Goal: Transaction & Acquisition: Book appointment/travel/reservation

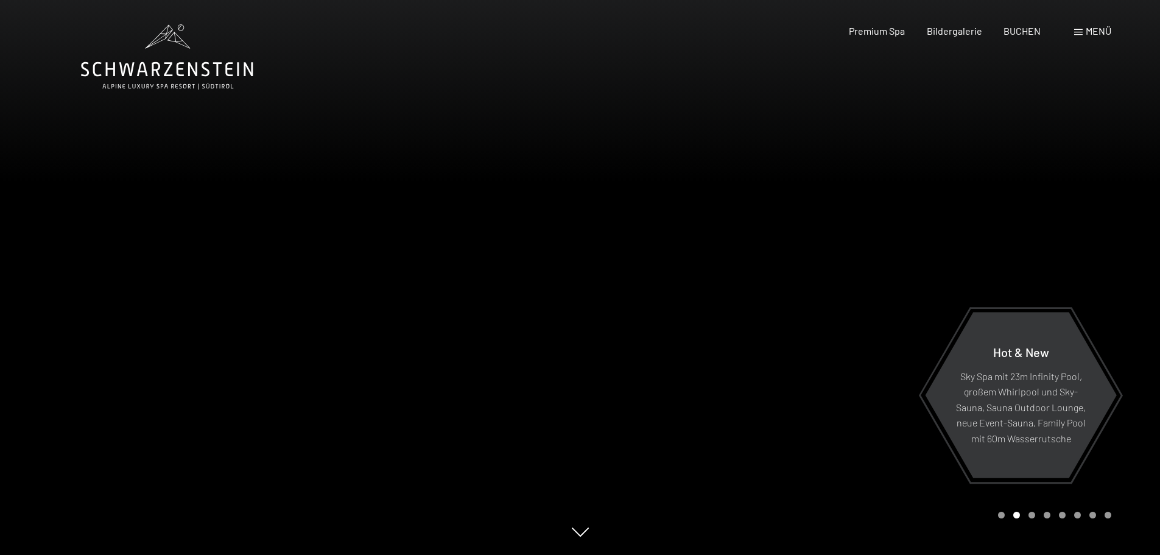
click at [1109, 30] on span "Menü" at bounding box center [1099, 31] width 26 height 12
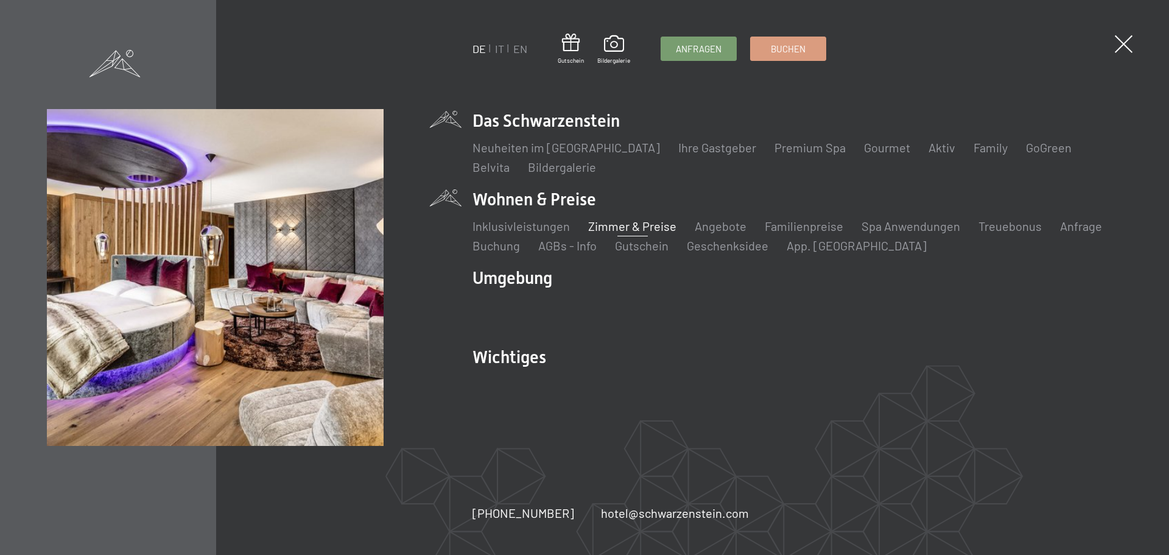
click at [604, 224] on link "Zimmer & Preise" at bounding box center [632, 226] width 88 height 15
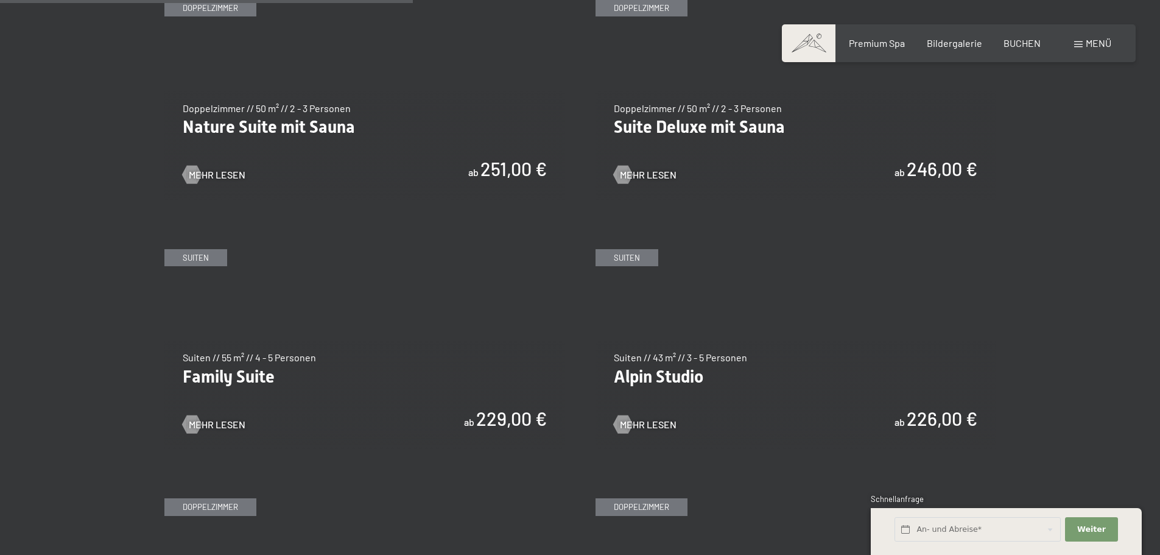
scroll to position [1400, 0]
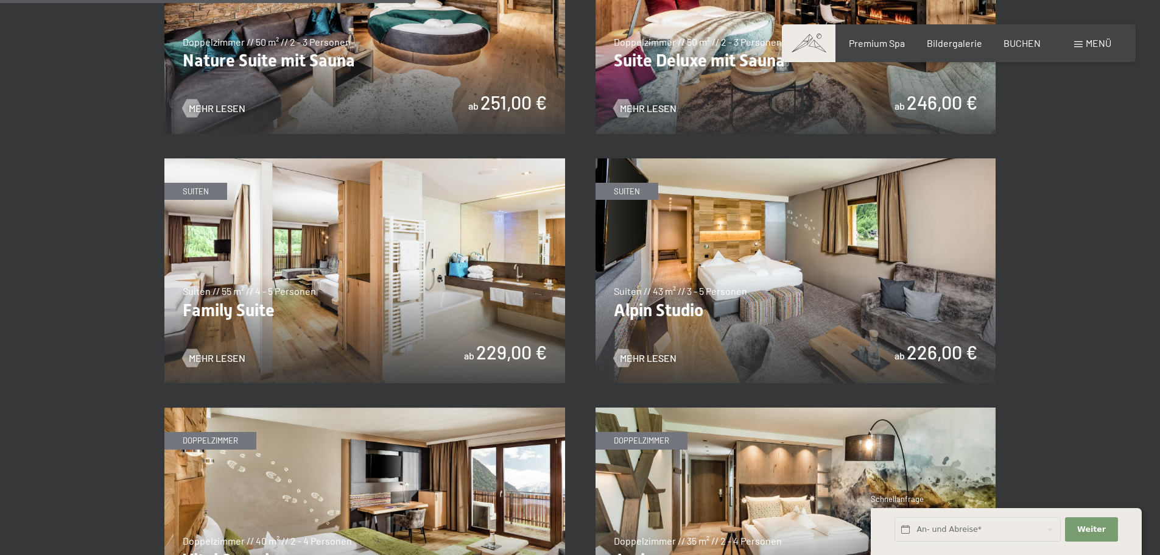
click at [684, 321] on img at bounding box center [795, 270] width 401 height 225
